Goal: Check status: Check status

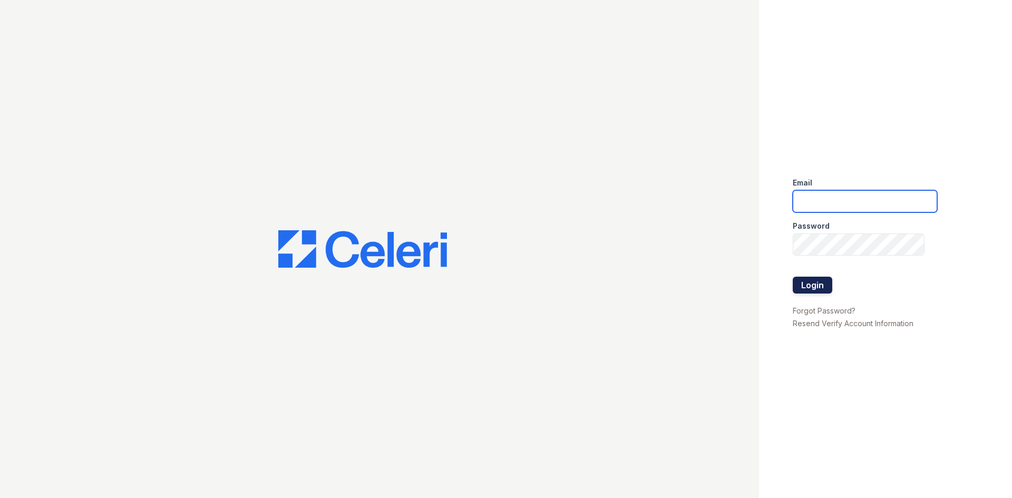
type input "[EMAIL_ADDRESS][DOMAIN_NAME]"
click at [812, 287] on button "Login" at bounding box center [813, 285] width 40 height 17
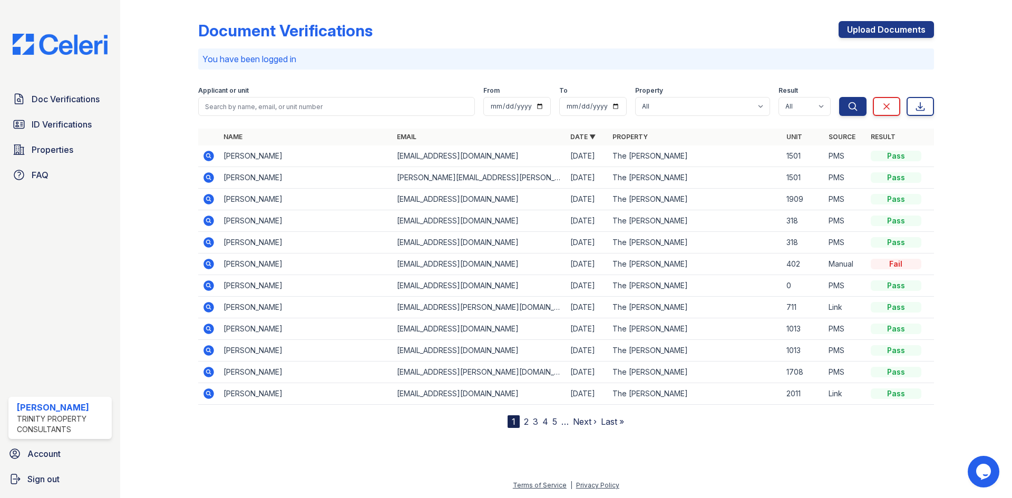
click at [210, 176] on icon at bounding box center [208, 177] width 13 height 13
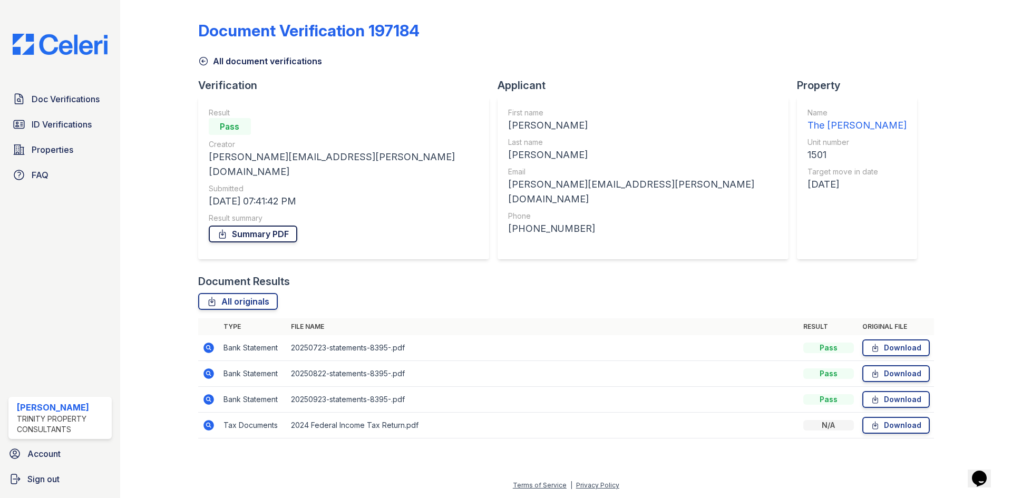
click at [249, 226] on link "Summary PDF" at bounding box center [253, 234] width 89 height 17
click at [45, 100] on span "Doc Verifications" at bounding box center [66, 99] width 68 height 13
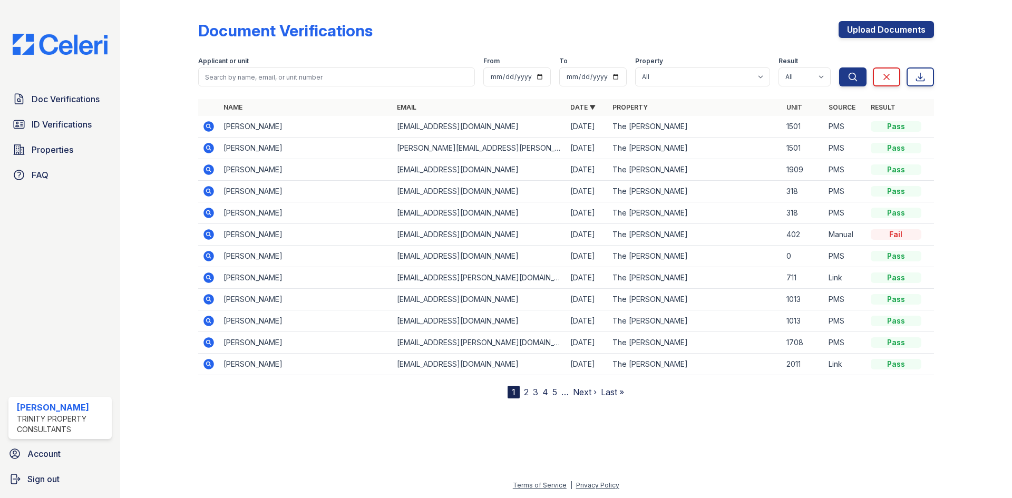
click at [206, 125] on icon at bounding box center [208, 126] width 11 height 11
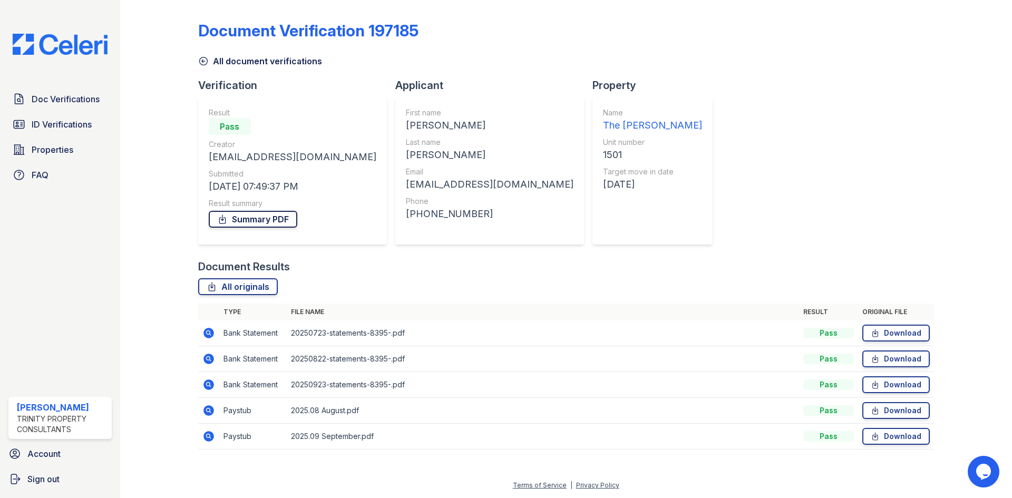
click at [236, 215] on link "Summary PDF" at bounding box center [253, 219] width 89 height 17
click at [63, 124] on span "ID Verifications" at bounding box center [62, 124] width 60 height 13
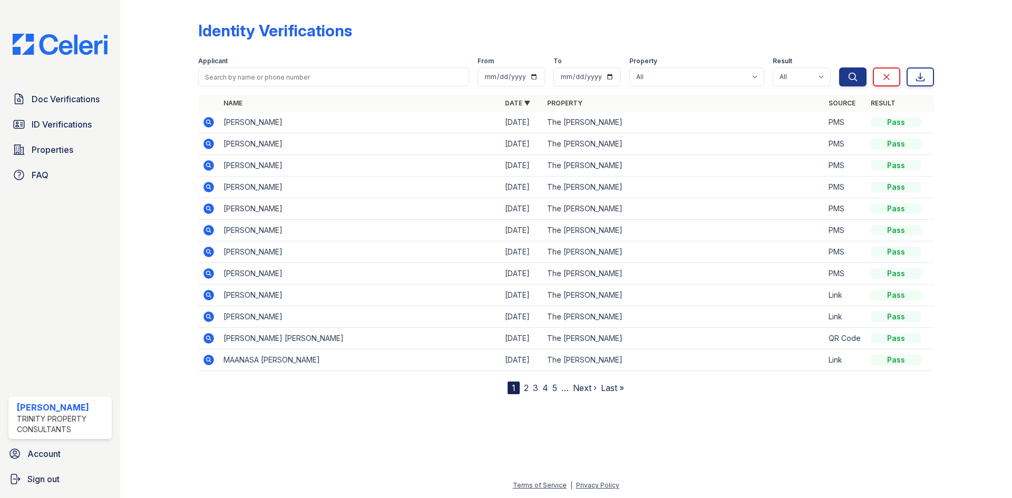
click at [208, 143] on icon at bounding box center [208, 143] width 3 height 3
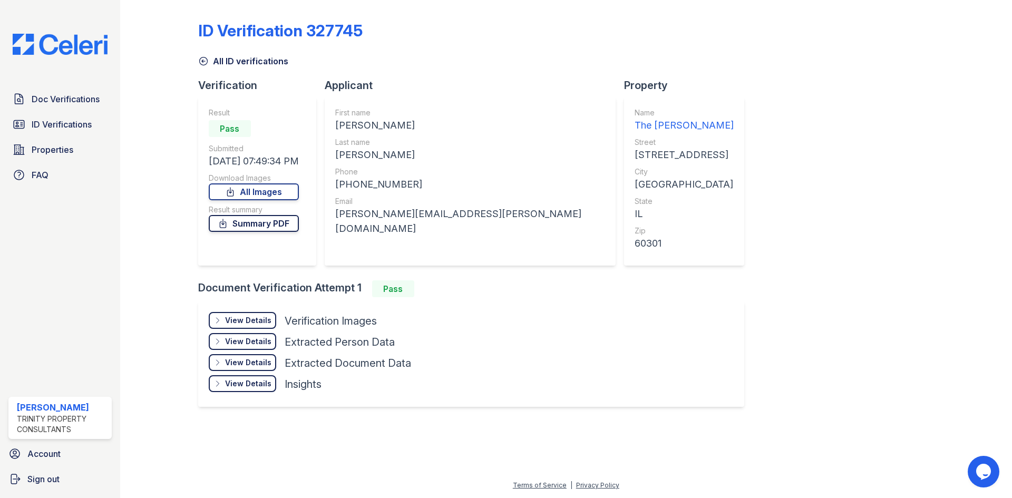
click at [259, 225] on link "Summary PDF" at bounding box center [254, 223] width 90 height 17
click at [54, 125] on span "ID Verifications" at bounding box center [62, 124] width 60 height 13
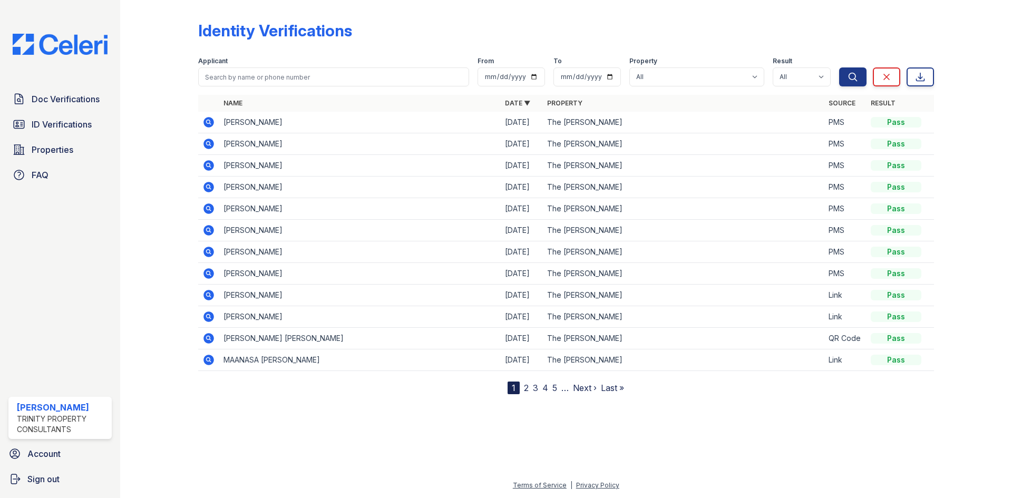
click at [208, 123] on icon at bounding box center [208, 122] width 13 height 13
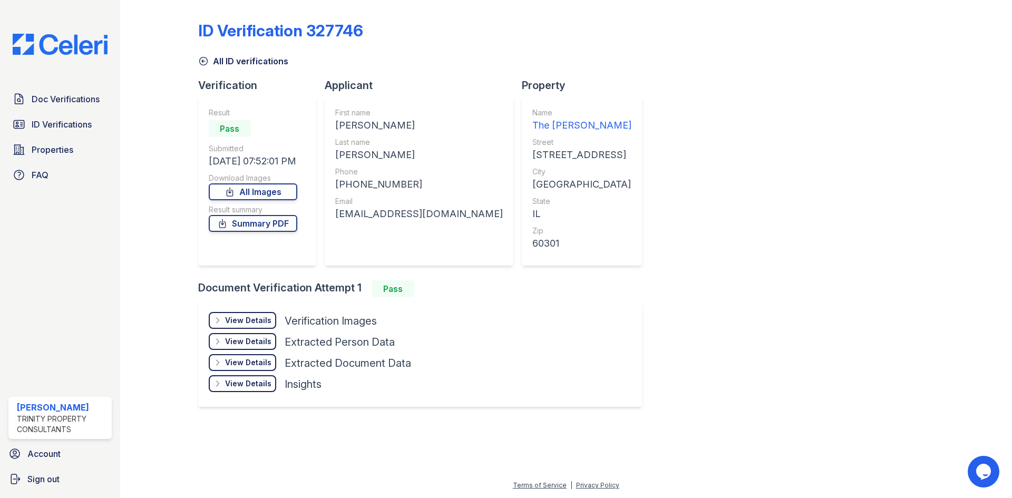
click at [243, 319] on div "View Details" at bounding box center [248, 320] width 46 height 11
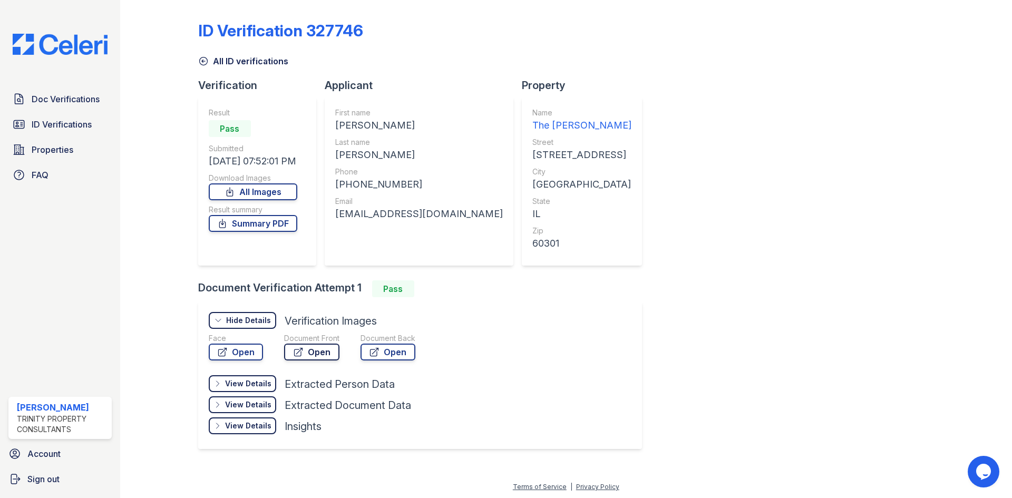
click at [314, 351] on link "Open" at bounding box center [311, 352] width 55 height 17
click at [378, 351] on icon at bounding box center [375, 352] width 8 height 8
click at [42, 123] on span "ID Verifications" at bounding box center [62, 124] width 60 height 13
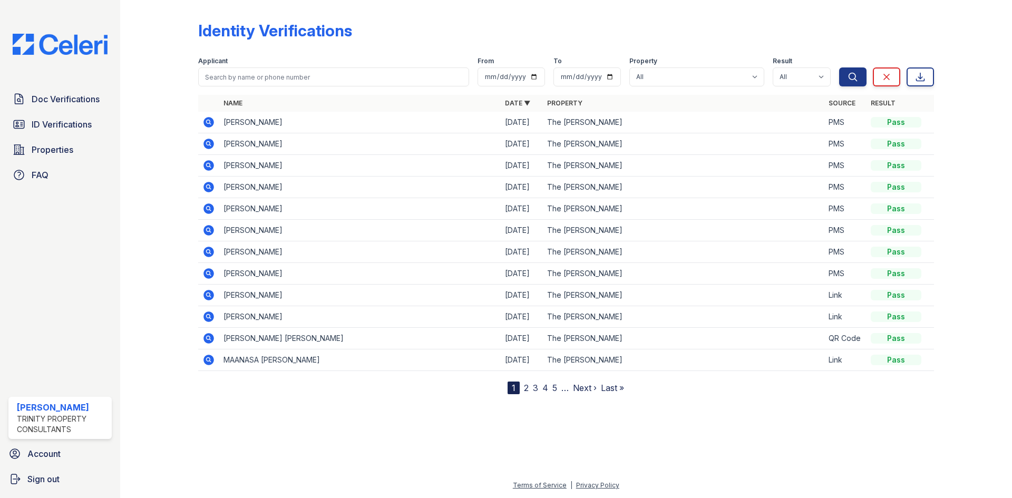
click at [206, 144] on icon at bounding box center [208, 144] width 11 height 11
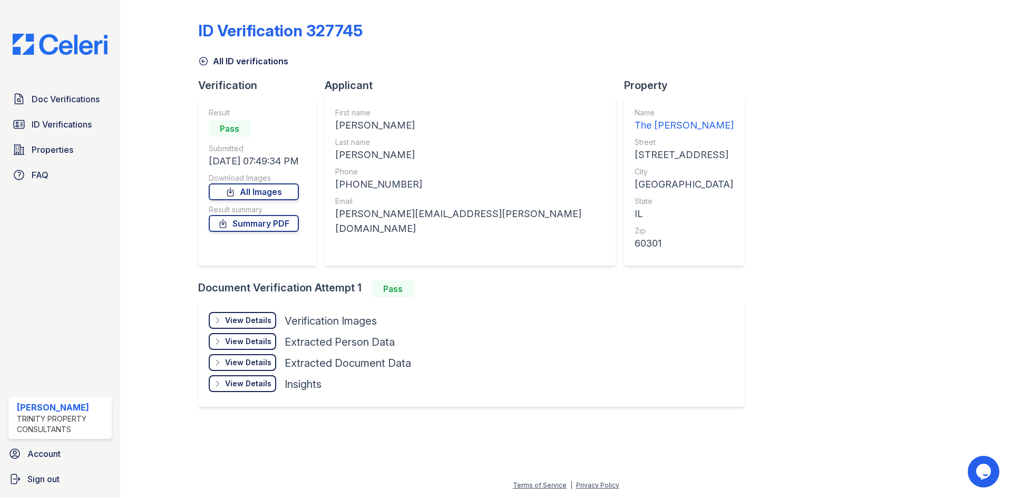
click at [245, 322] on div "View Details" at bounding box center [248, 320] width 46 height 11
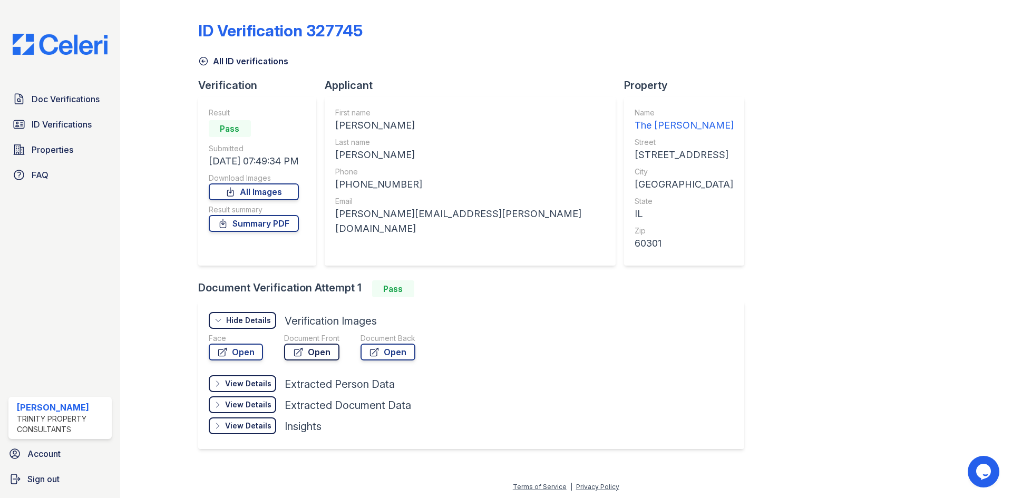
click at [313, 350] on link "Open" at bounding box center [311, 352] width 55 height 17
click at [386, 353] on link "Open" at bounding box center [388, 352] width 55 height 17
click at [51, 100] on span "Doc Verifications" at bounding box center [66, 99] width 68 height 13
